Goal: Find specific page/section: Find specific page/section

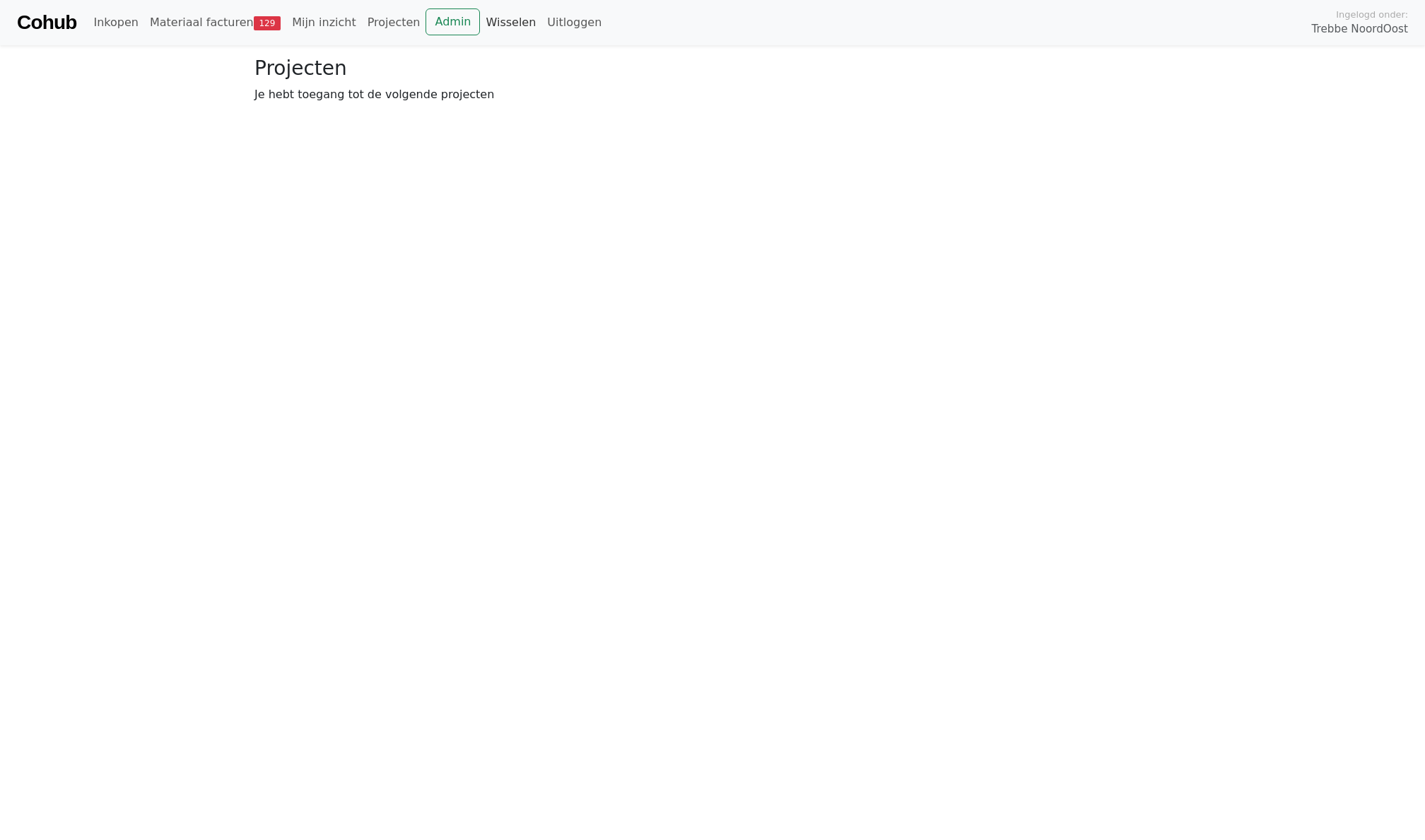
click at [490, 20] on link "Wisselen" at bounding box center [511, 22] width 62 height 28
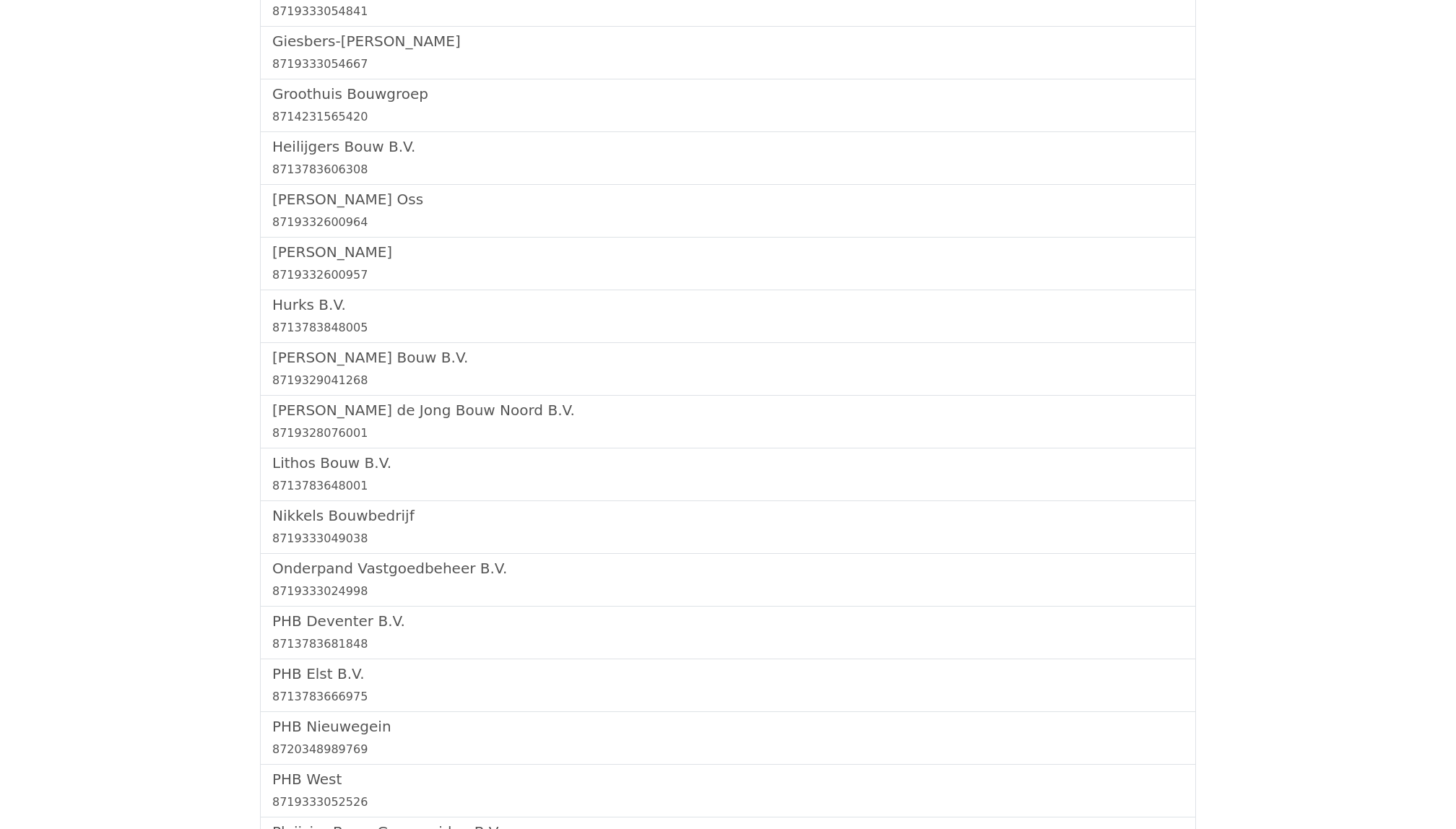
scroll to position [1525, 0]
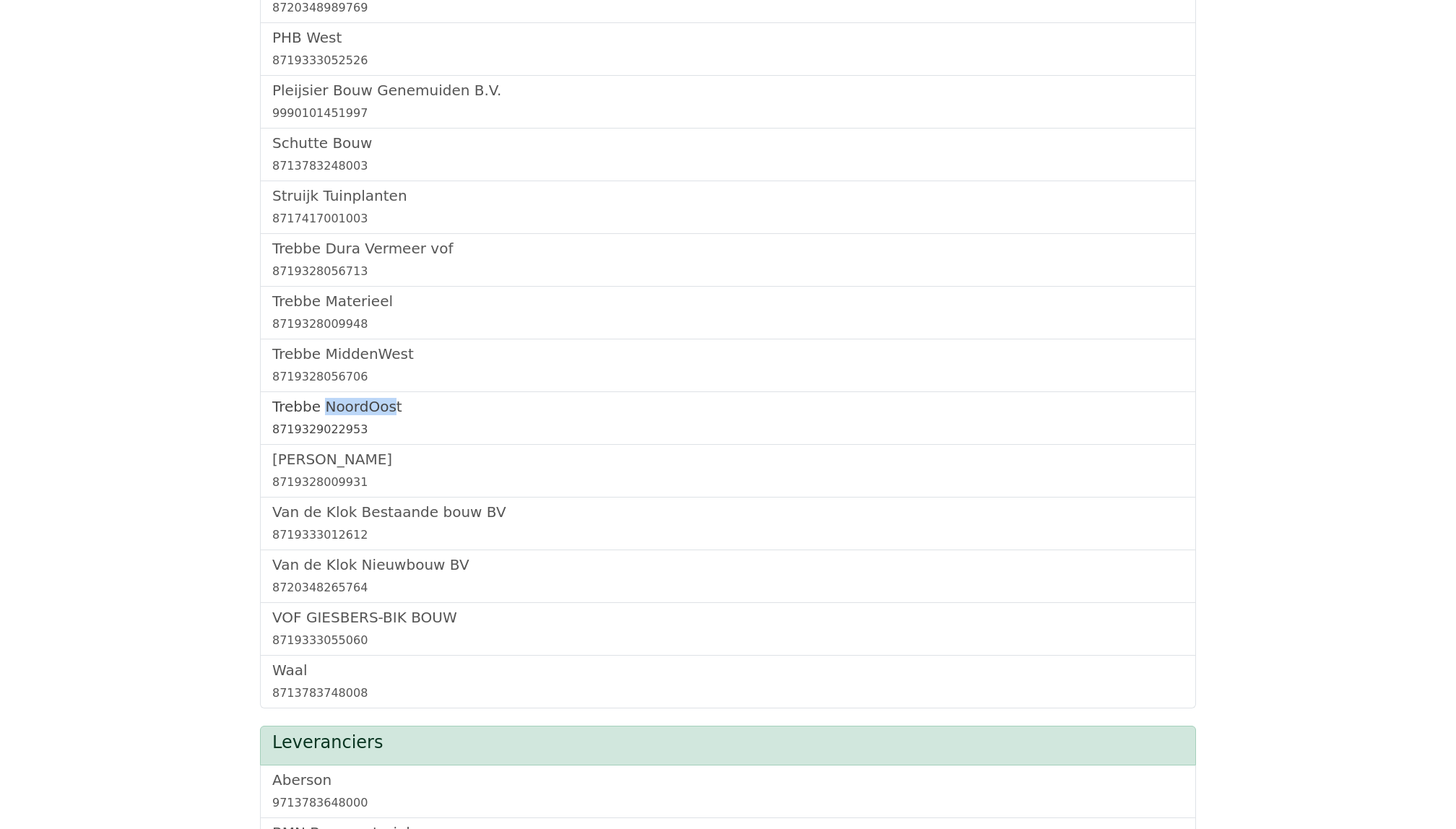
click at [342, 415] on h5 "Trebbe NoordOost" at bounding box center [728, 407] width 911 height 18
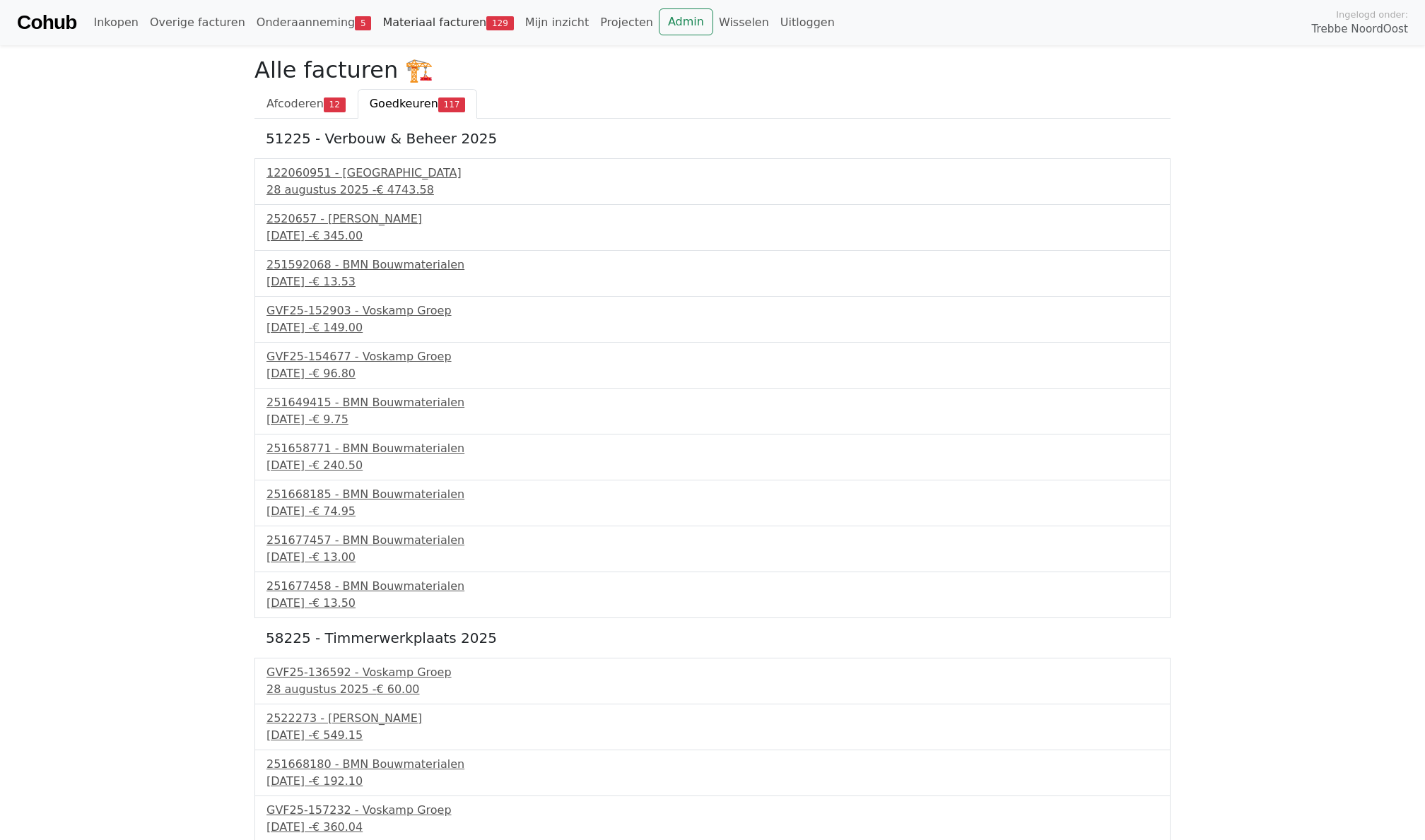
click at [426, 29] on link "Materiaal facturen 129" at bounding box center [448, 22] width 142 height 28
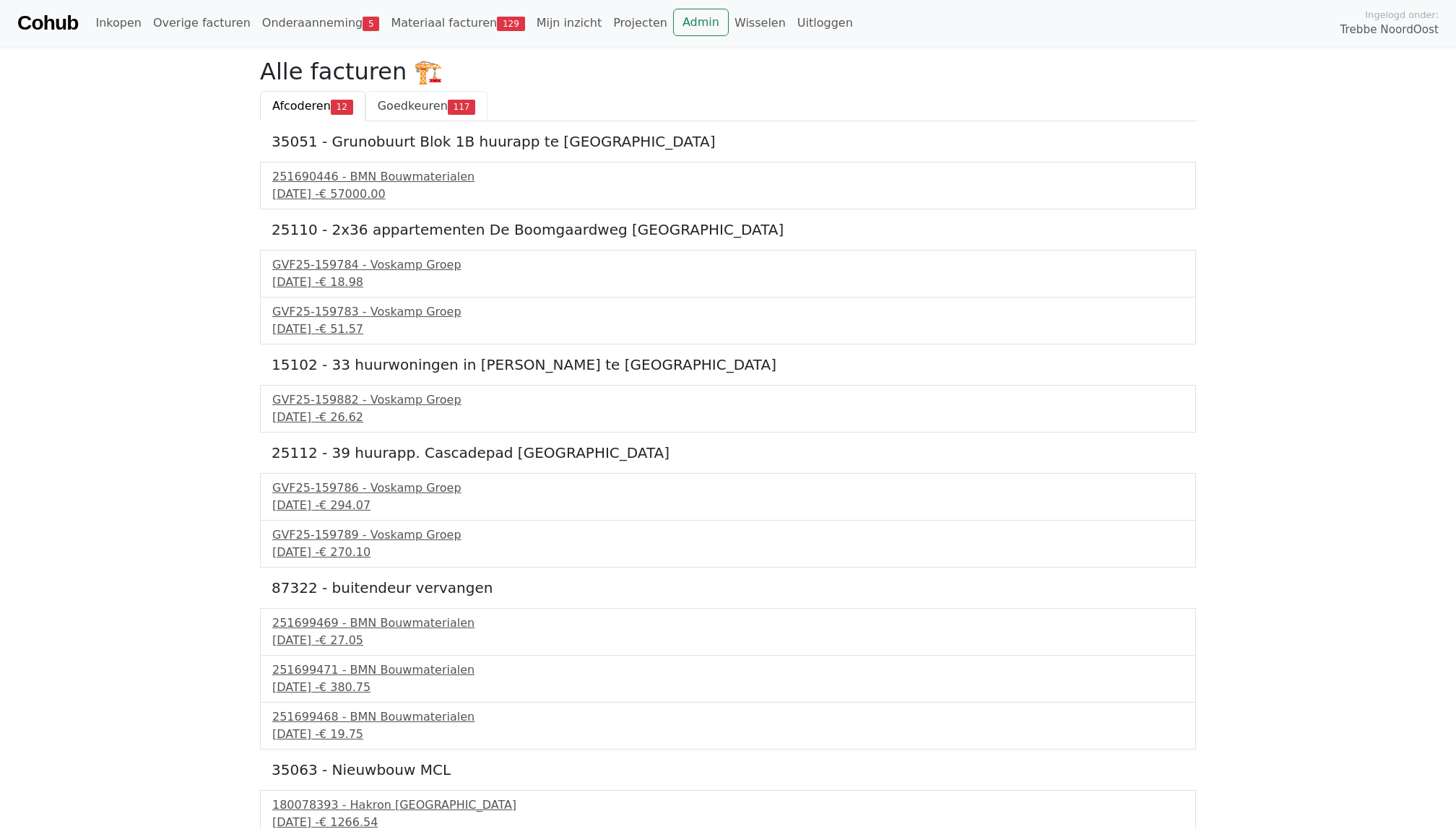
click at [390, 101] on span "Goedkeuren" at bounding box center [413, 105] width 70 height 14
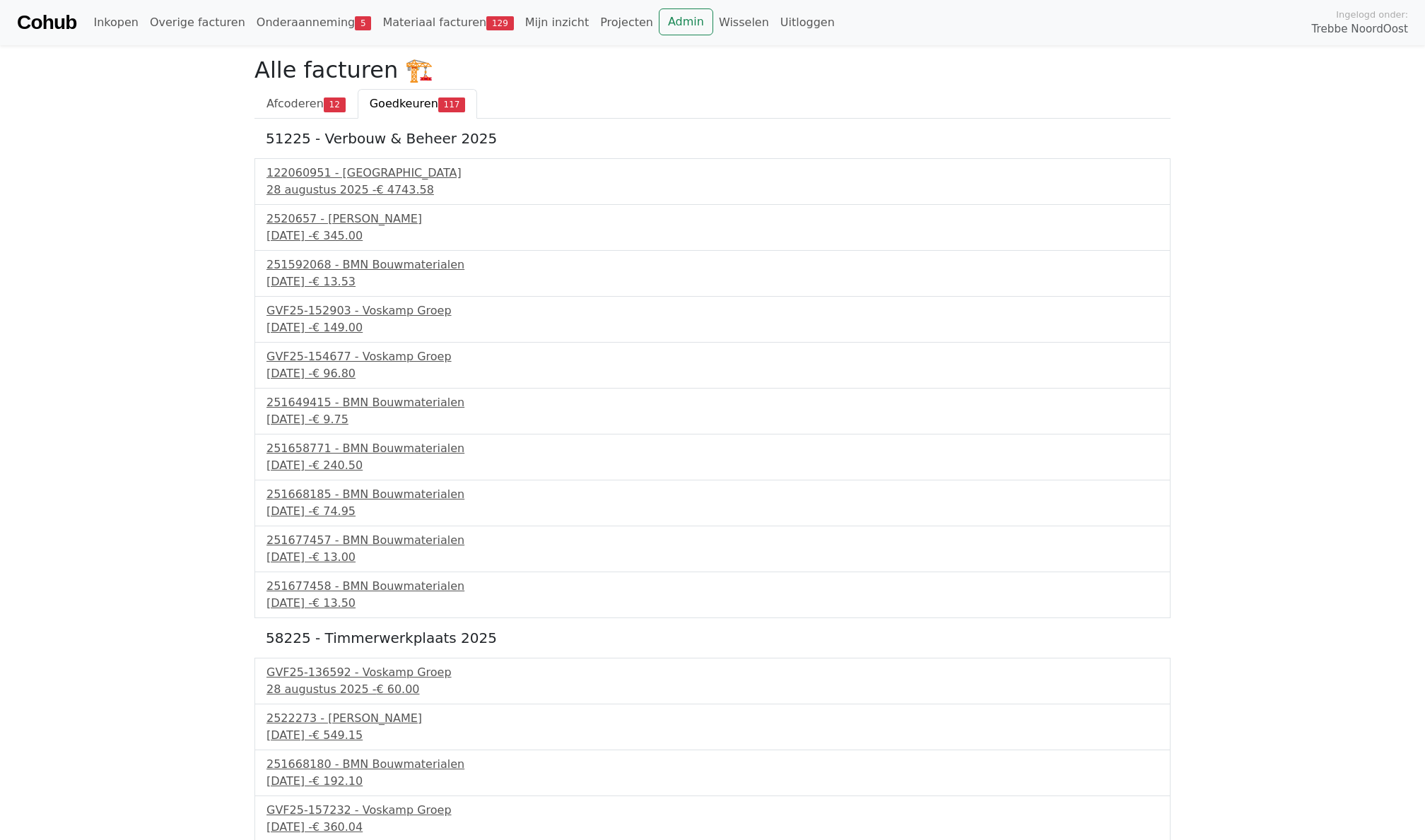
scroll to position [6681, 0]
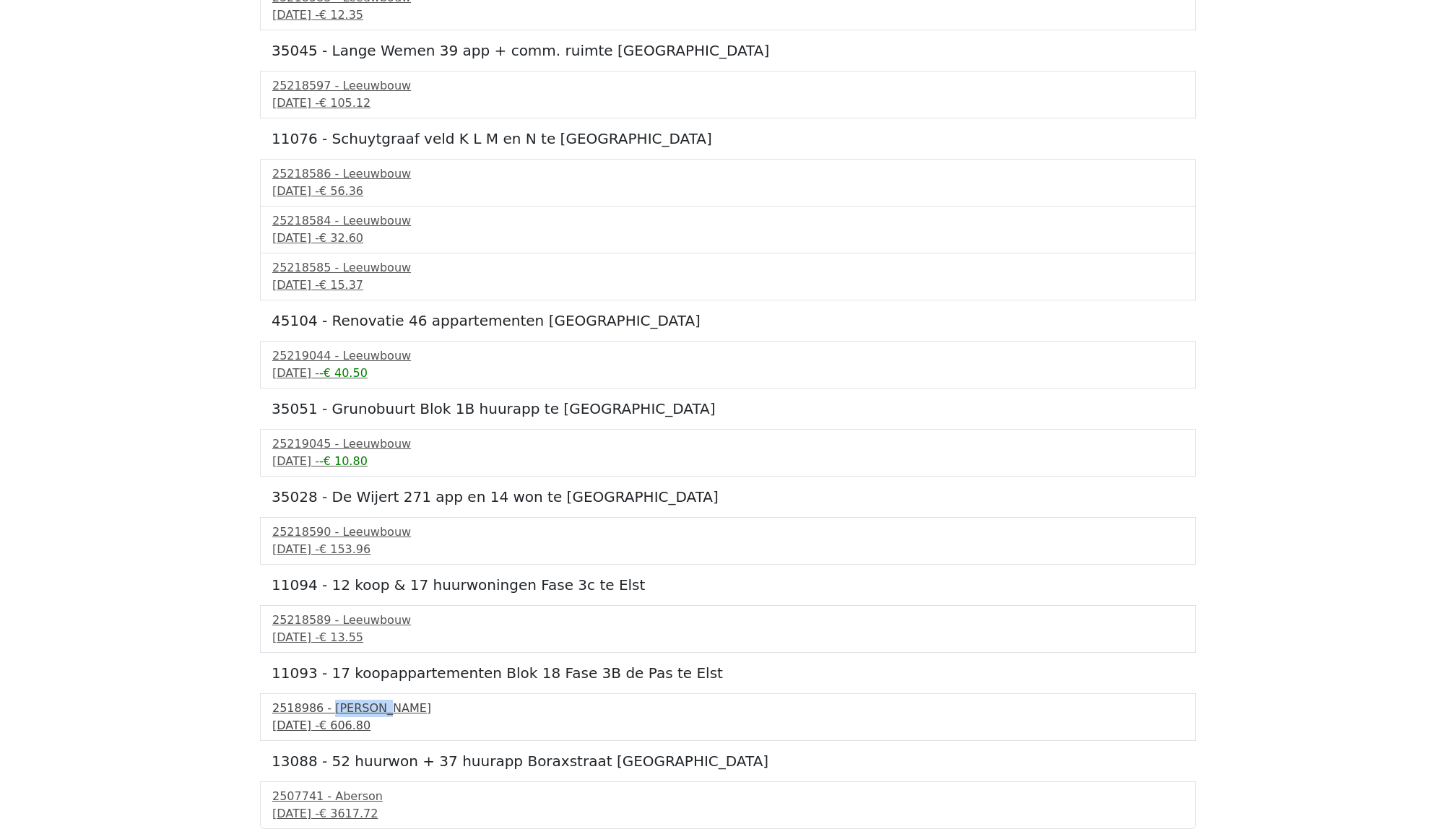
click at [356, 734] on div "30 september 2025 - € 606.80" at bounding box center [728, 726] width 911 height 18
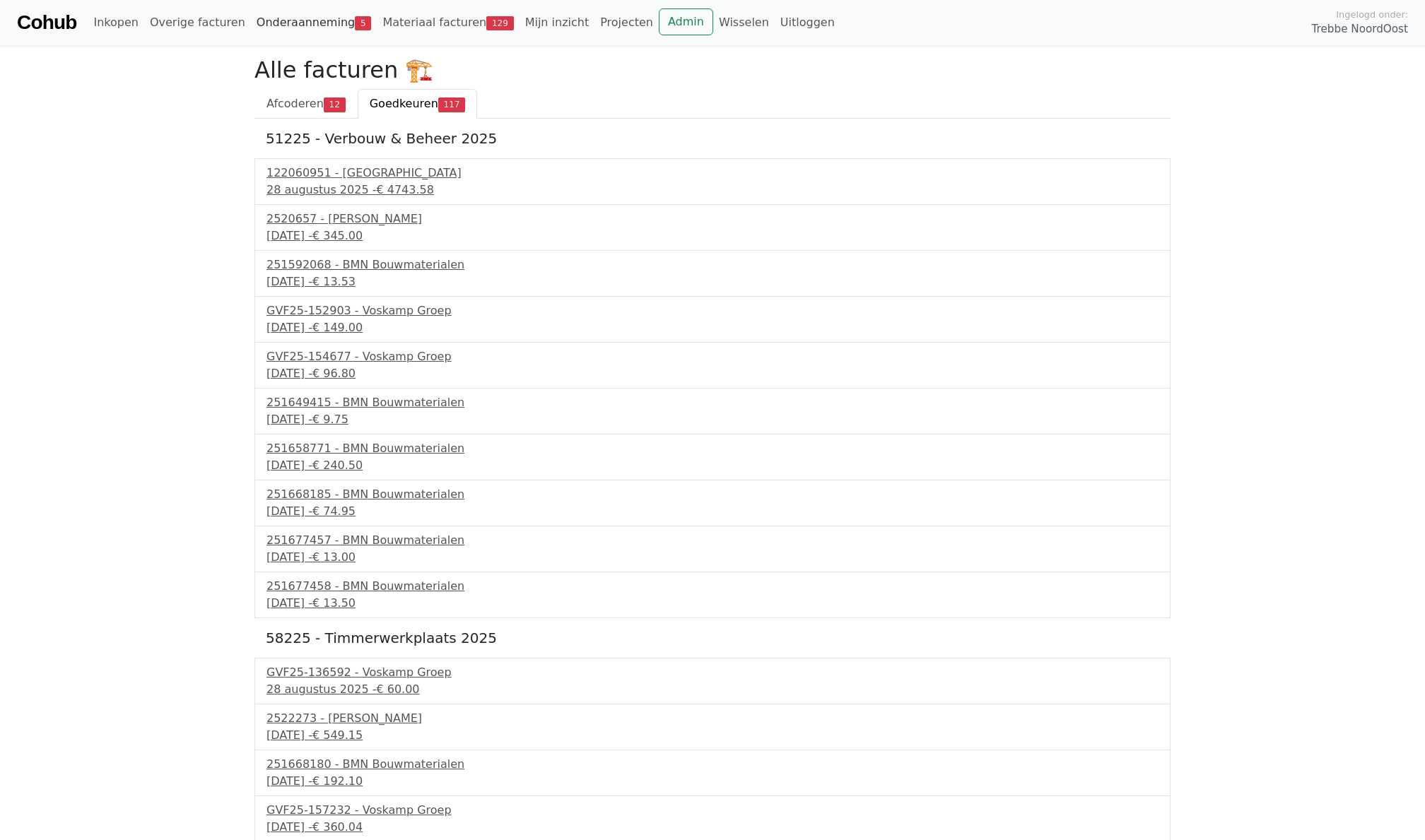
click at [303, 16] on link "Onderaanneming 5" at bounding box center [314, 22] width 127 height 28
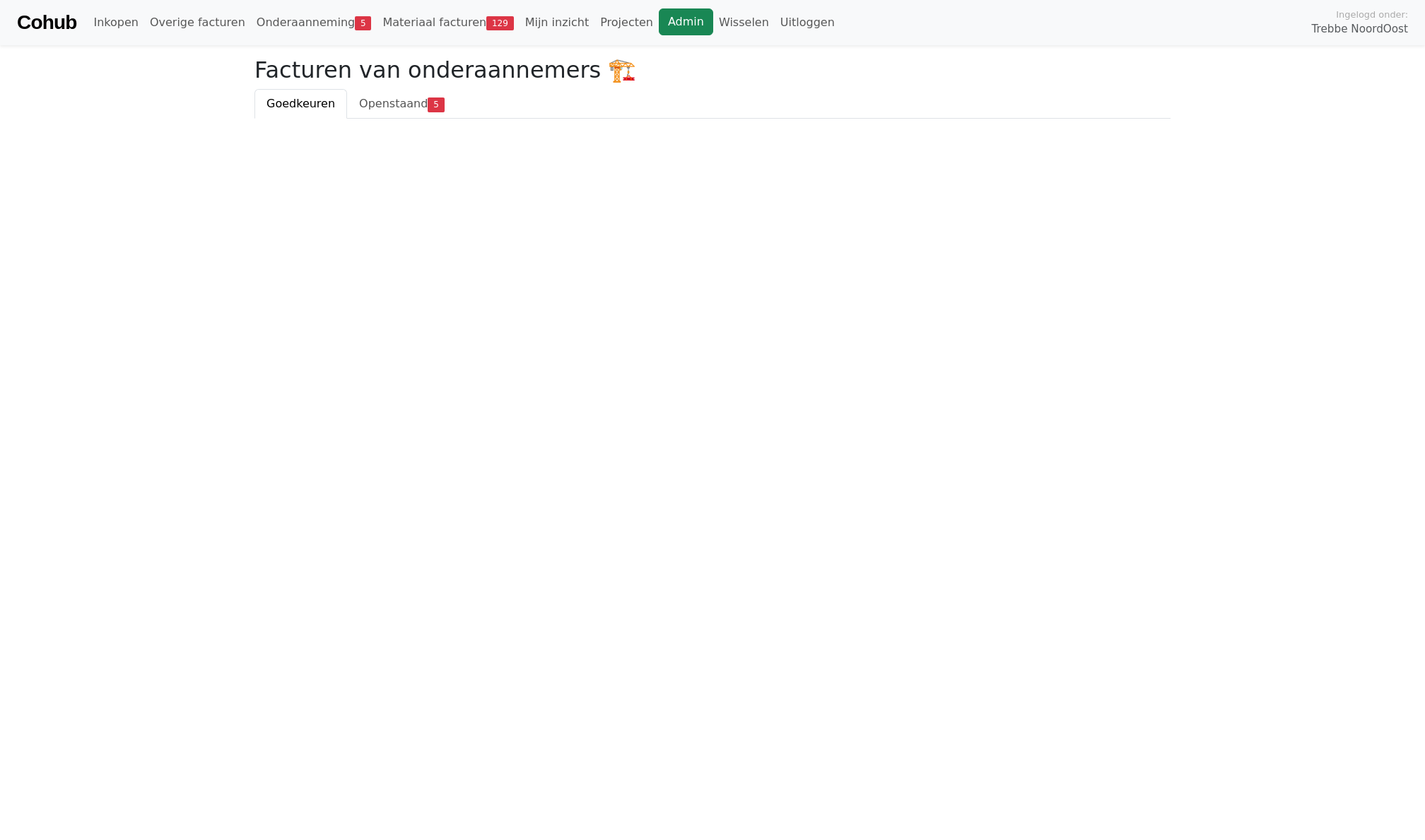
click at [658, 23] on link "Admin" at bounding box center [686, 21] width 54 height 26
